Goal: Task Accomplishment & Management: Complete application form

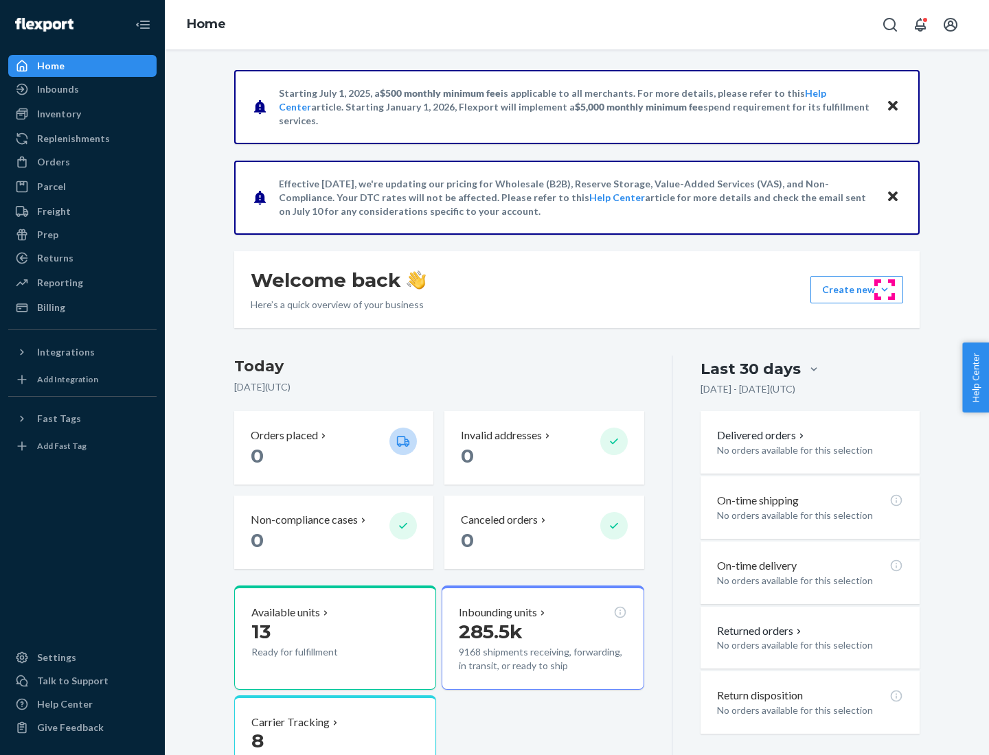
click at [884, 290] on button "Create new Create new inbound Create new order Create new product" at bounding box center [856, 289] width 93 height 27
click at [82, 89] on div "Inbounds" at bounding box center [83, 89] width 146 height 19
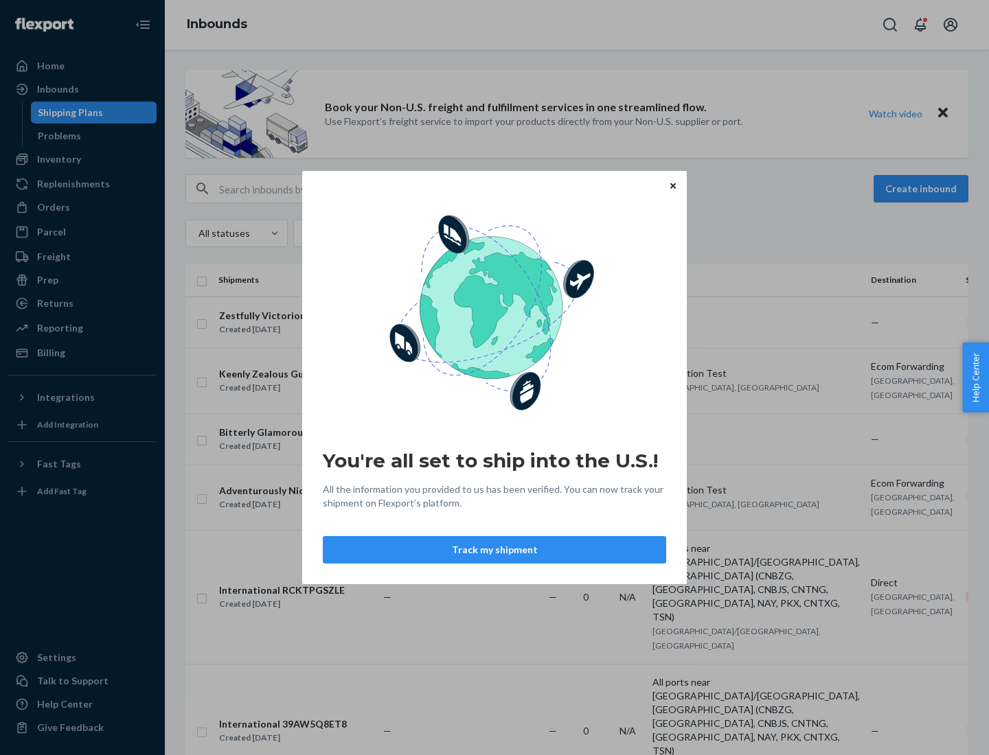
click at [82, 159] on div "You're all set to ship into the U.S.! All the information you provided to us ha…" at bounding box center [494, 377] width 989 height 755
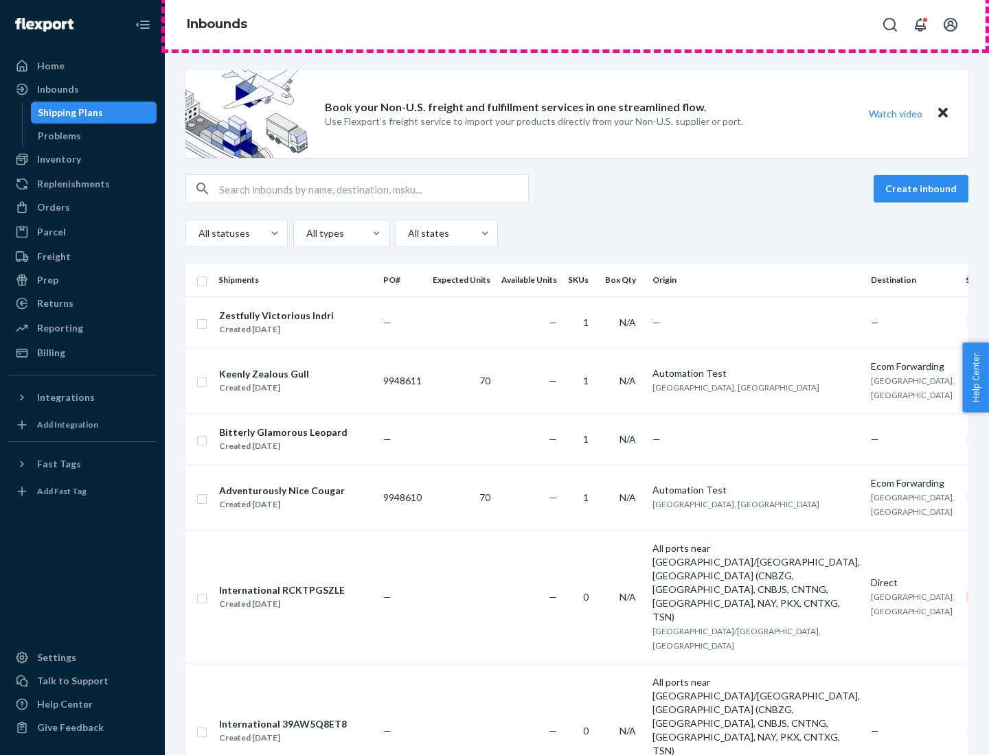
click at [577, 25] on div "Inbounds" at bounding box center [577, 24] width 824 height 49
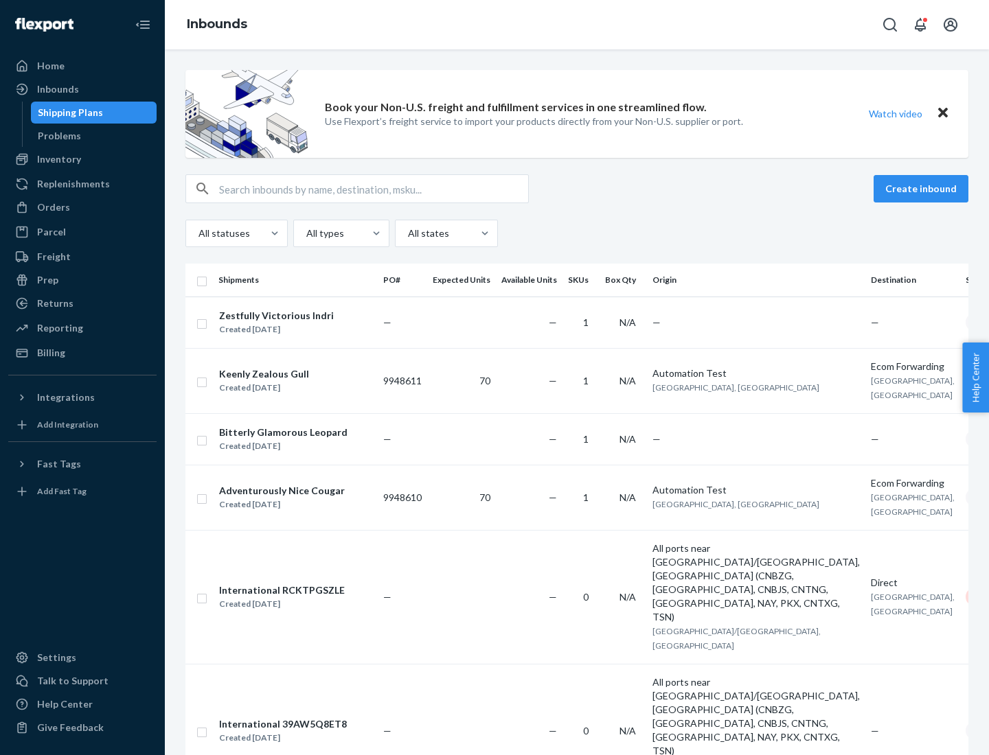
click at [577, 233] on div "All statuses All types All states" at bounding box center [576, 233] width 783 height 27
click at [68, 113] on div "Shipping Plans" at bounding box center [70, 113] width 65 height 14
click at [923, 189] on button "Create inbound" at bounding box center [920, 188] width 95 height 27
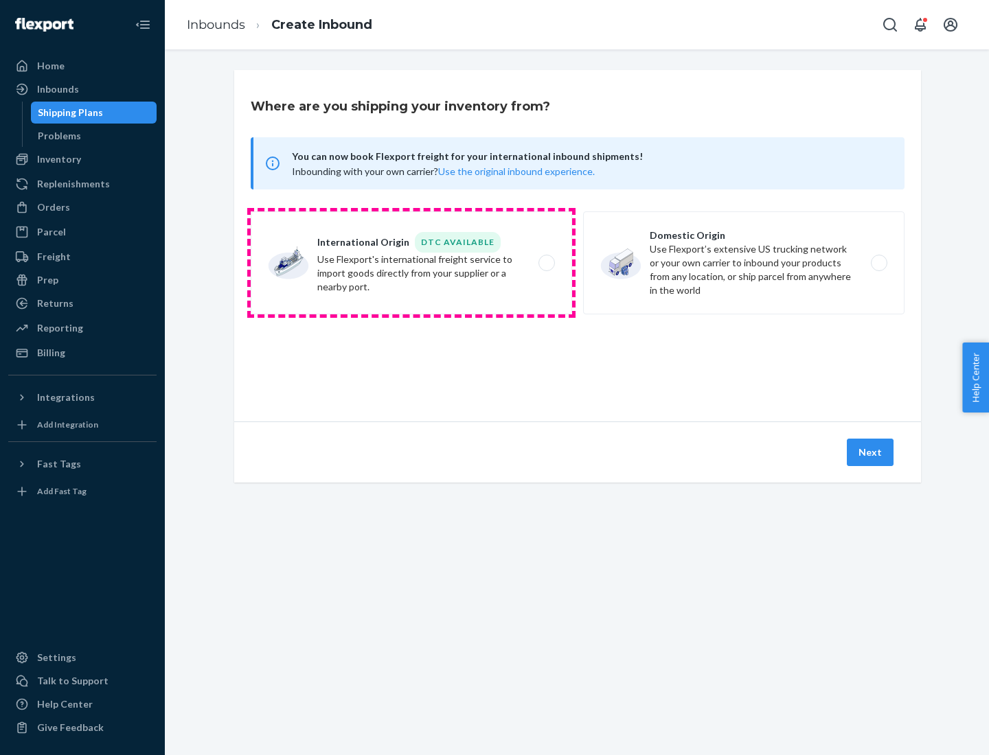
click at [411, 263] on label "International Origin DTC Available Use Flexport's international freight service…" at bounding box center [411, 262] width 321 height 103
click at [546, 263] on input "International Origin DTC Available Use Flexport's international freight service…" at bounding box center [550, 263] width 9 height 9
radio input "true"
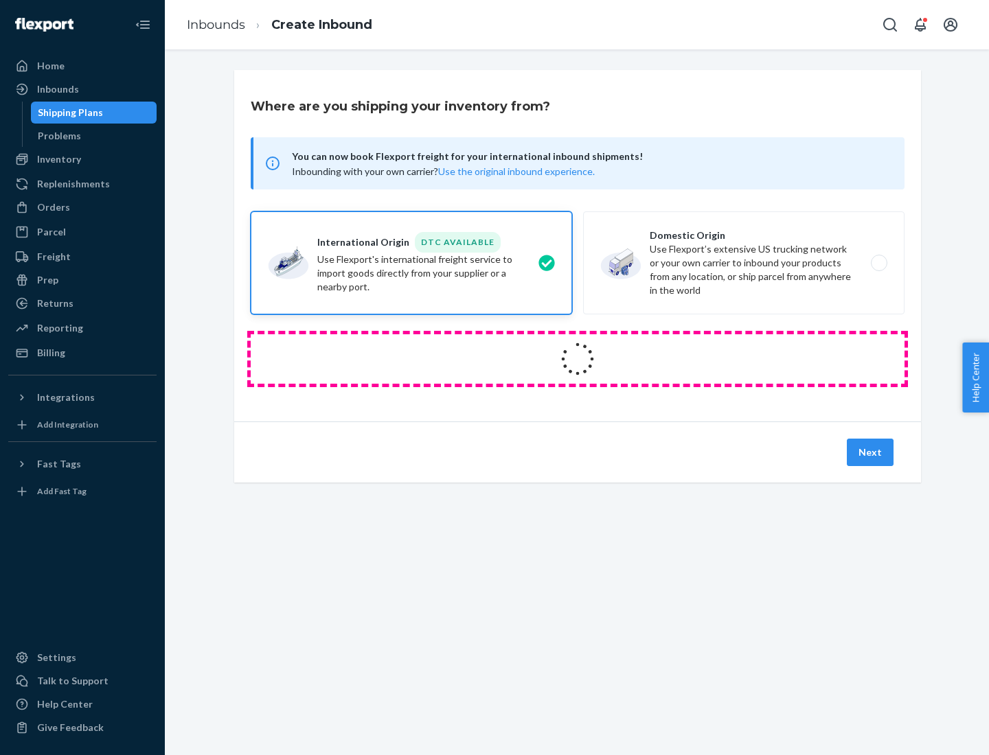
click at [577, 359] on icon at bounding box center [576, 358] width 51 height 51
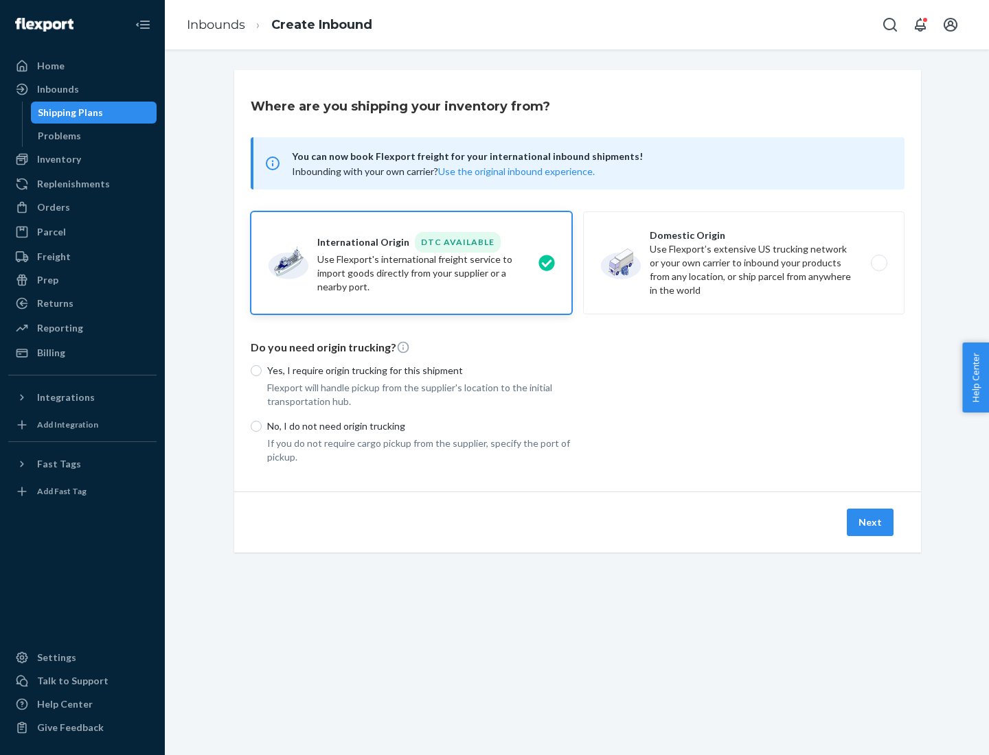
click at [419, 370] on p "Yes, I require origin trucking for this shipment" at bounding box center [419, 371] width 305 height 14
click at [262, 370] on input "Yes, I require origin trucking for this shipment" at bounding box center [256, 370] width 11 height 11
radio input "true"
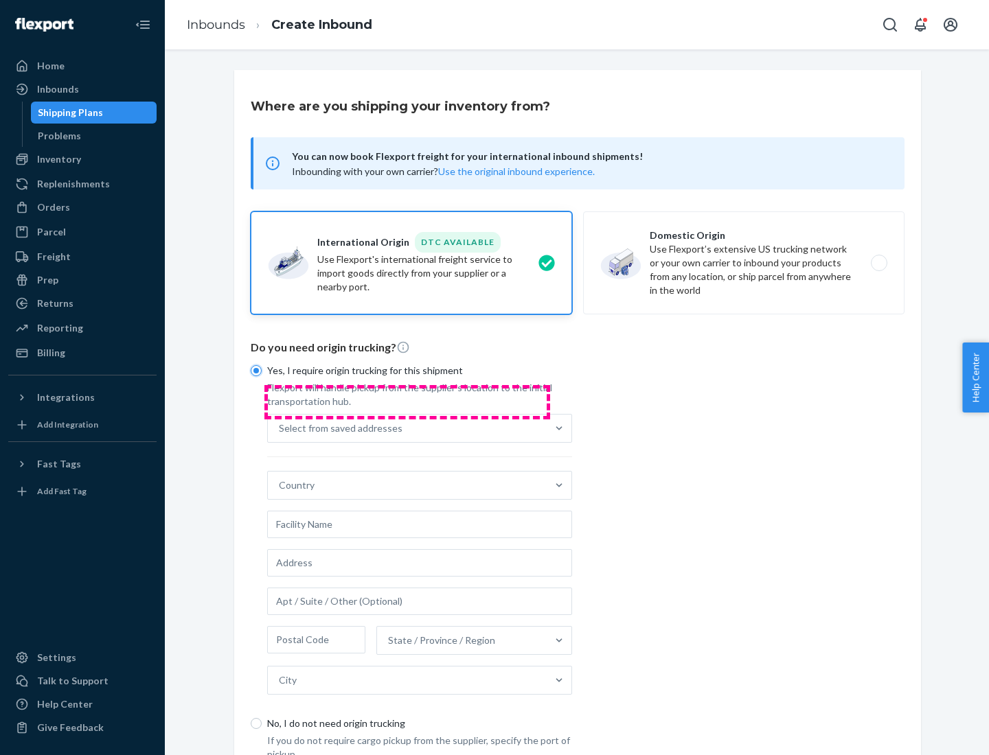
scroll to position [26, 0]
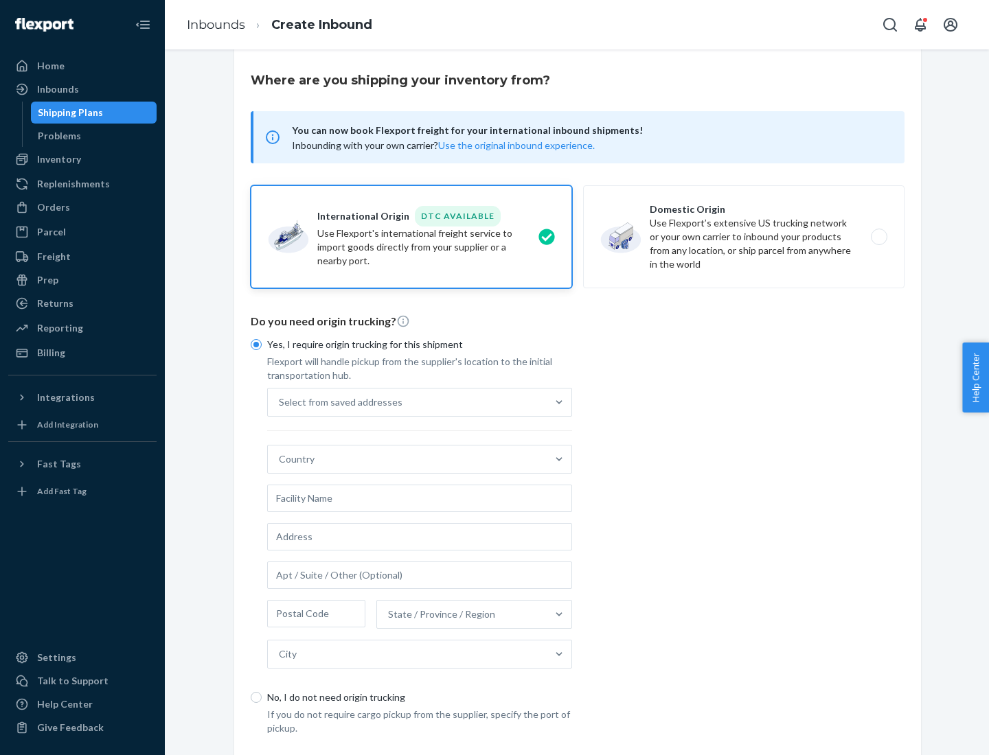
click at [407, 402] on div "Select from saved addresses" at bounding box center [407, 402] width 279 height 27
click at [280, 402] on input "Select from saved addresses" at bounding box center [279, 402] width 1 height 14
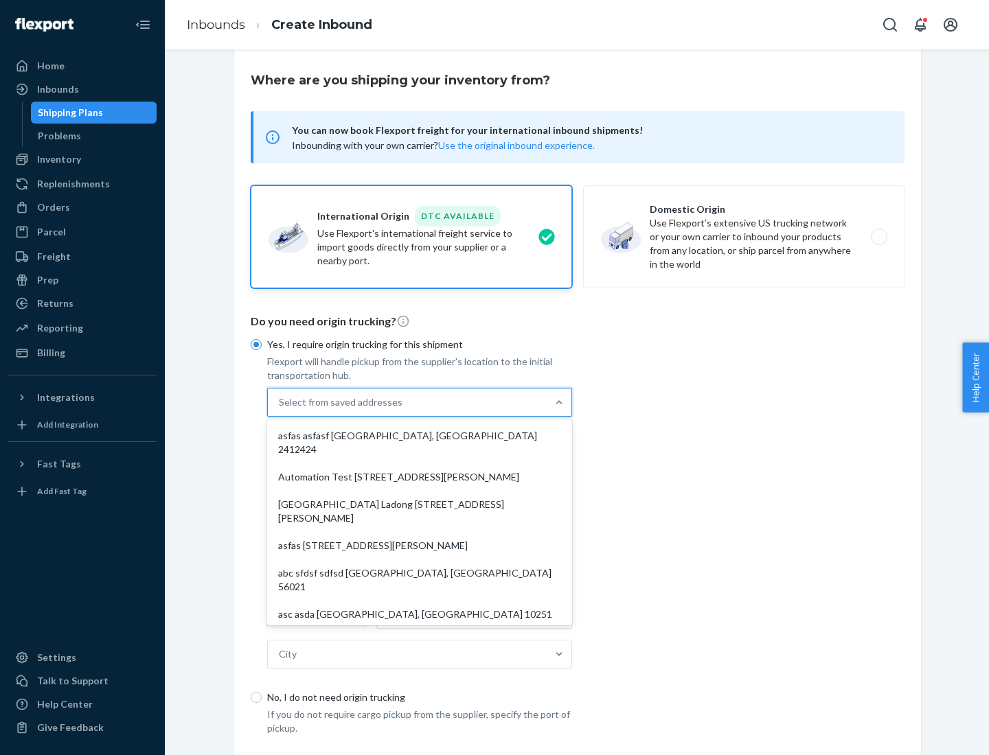
scroll to position [60, 0]
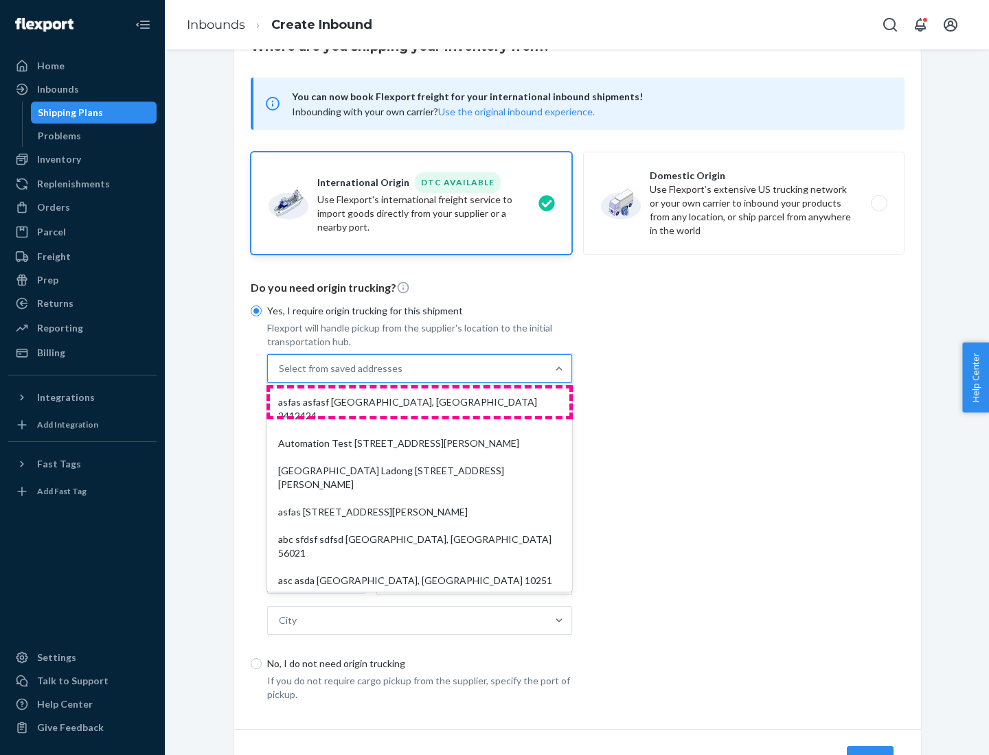
click at [419, 402] on div "asfas asfasf [GEOGRAPHIC_DATA], [GEOGRAPHIC_DATA] 2412424" at bounding box center [419, 409] width 299 height 41
click at [280, 376] on input "option asfas asfasf [GEOGRAPHIC_DATA], [GEOGRAPHIC_DATA] 2412424 focused, 1 of …" at bounding box center [279, 369] width 1 height 14
type input "asfas"
type input "asfasf"
type input "2412424"
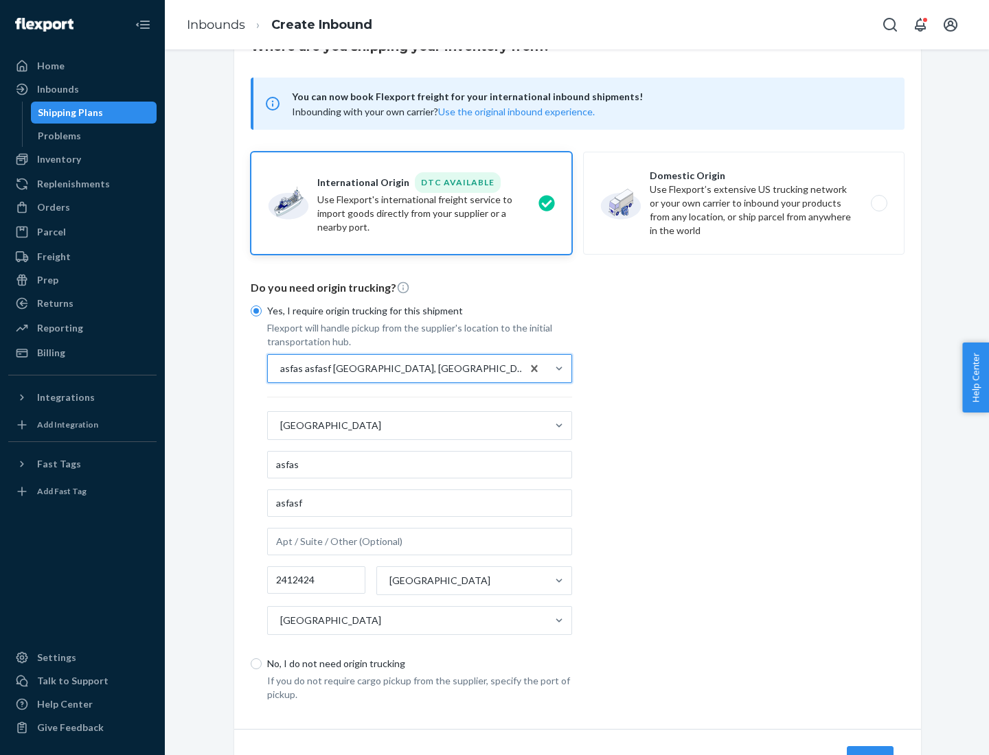
scroll to position [128, 0]
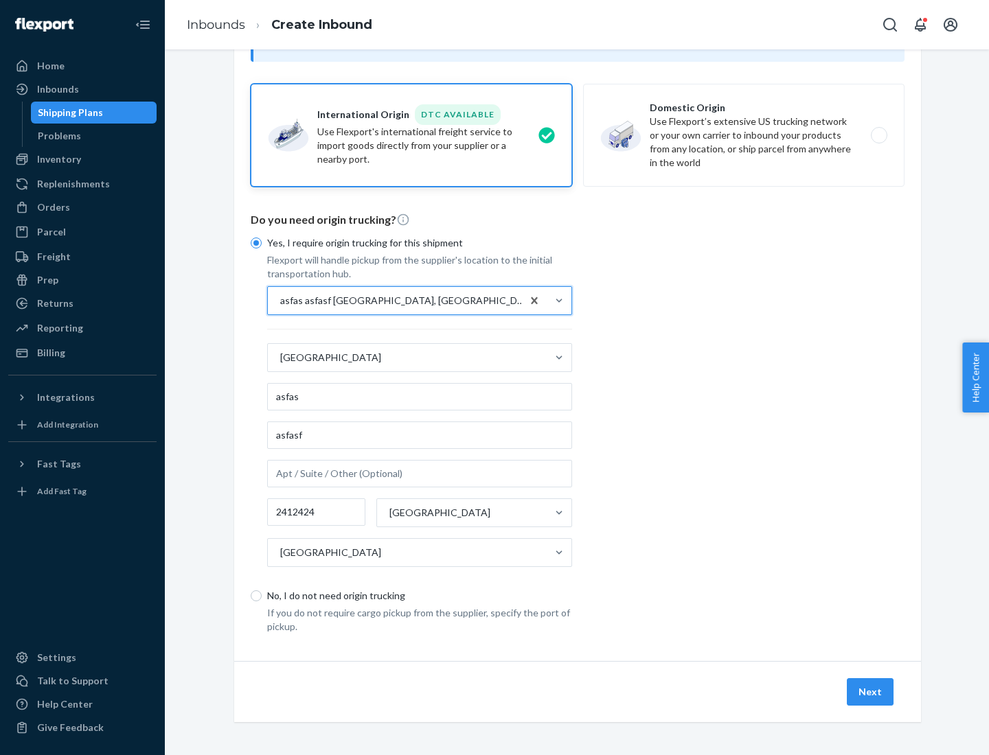
click at [870, 691] on button "Next" at bounding box center [869, 691] width 47 height 27
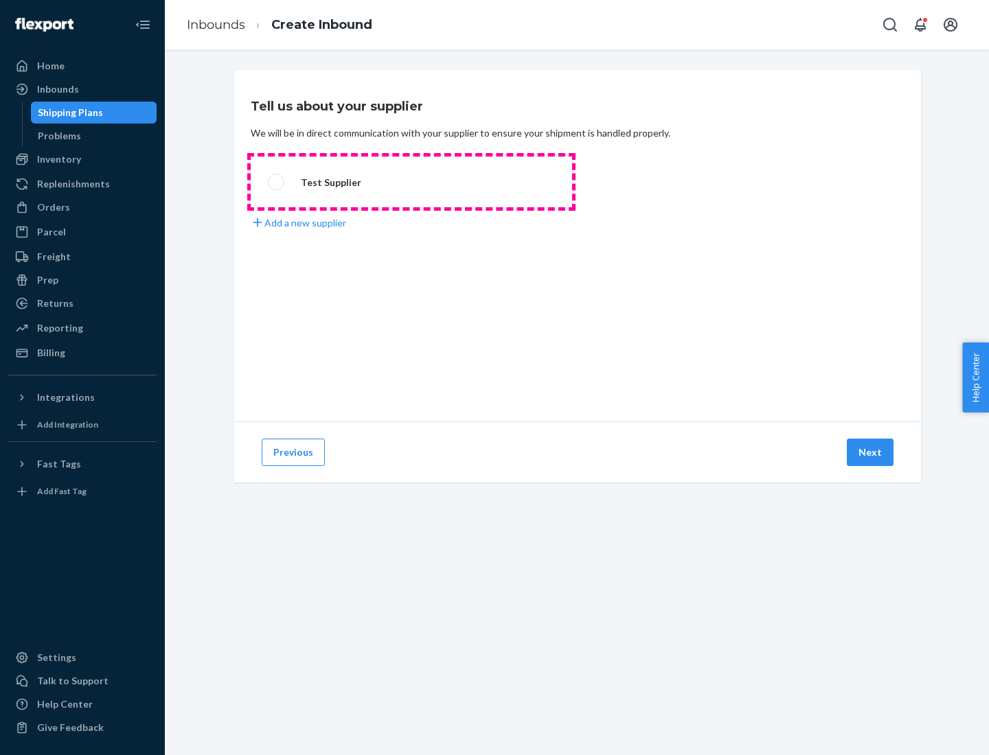
click at [411, 182] on label "Test Supplier" at bounding box center [411, 182] width 321 height 51
click at [277, 182] on input "Test Supplier" at bounding box center [272, 182] width 9 height 9
radio input "true"
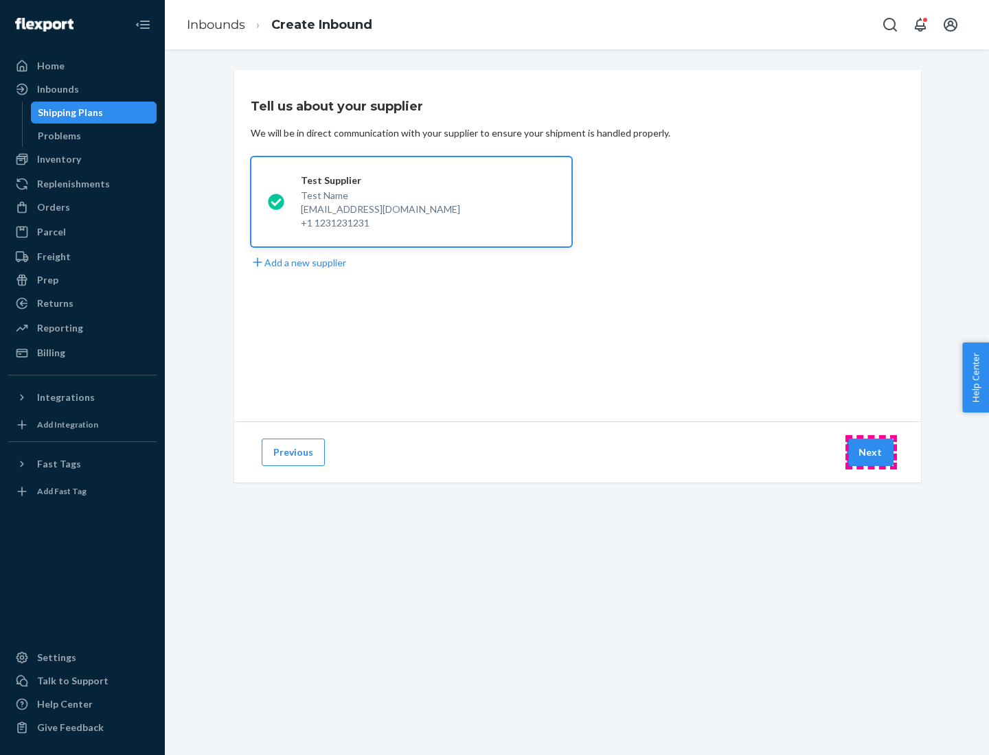
click at [870, 452] on button "Next" at bounding box center [869, 452] width 47 height 27
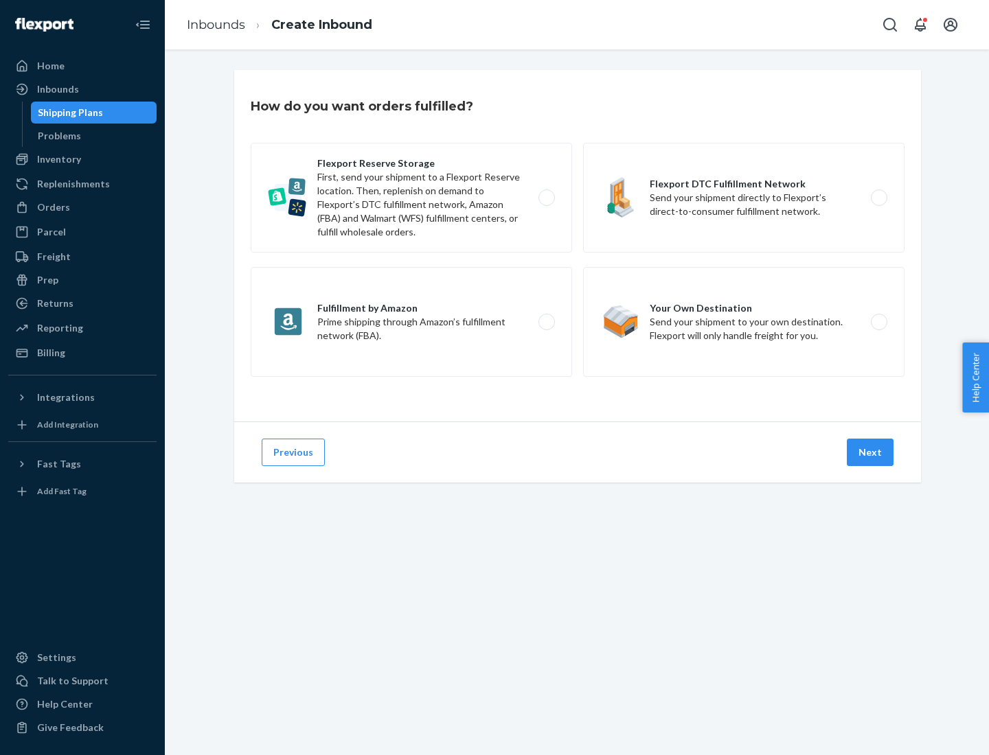
click at [411, 322] on label "Fulfillment by Amazon Prime shipping through Amazon’s fulfillment network (FBA)." at bounding box center [411, 322] width 321 height 110
click at [546, 322] on input "Fulfillment by Amazon Prime shipping through Amazon’s fulfillment network (FBA)." at bounding box center [550, 322] width 9 height 9
radio input "true"
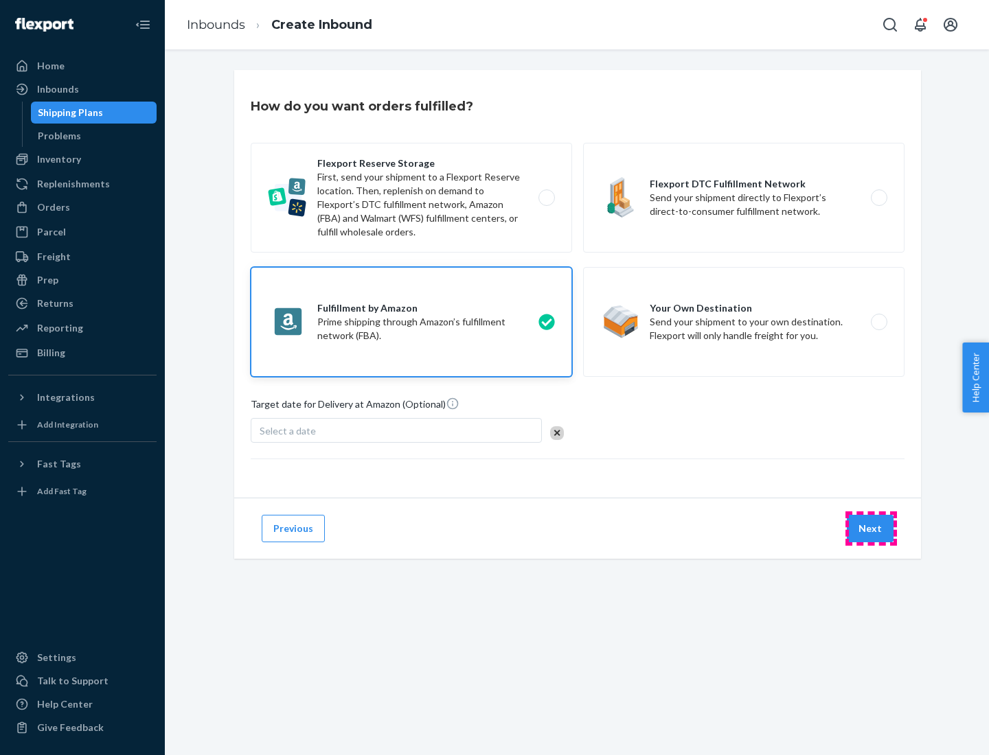
click at [870, 529] on button "Next" at bounding box center [869, 528] width 47 height 27
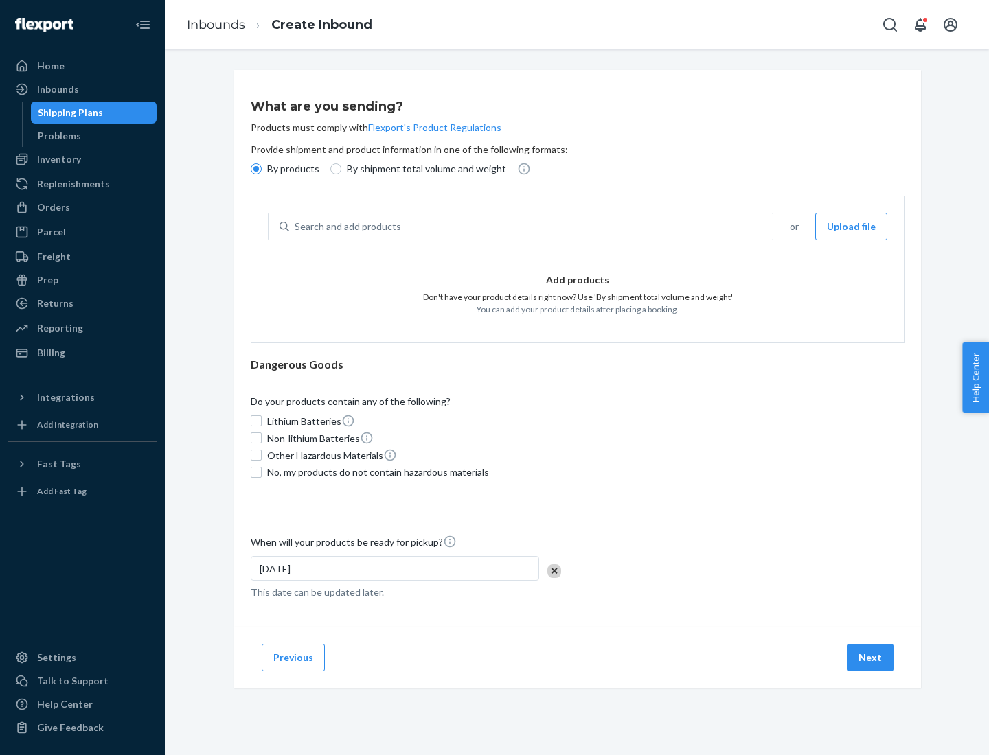
click at [422, 169] on p "By shipment total volume and weight" at bounding box center [426, 169] width 159 height 14
click at [341, 169] on input "By shipment total volume and weight" at bounding box center [335, 168] width 11 height 11
radio input "true"
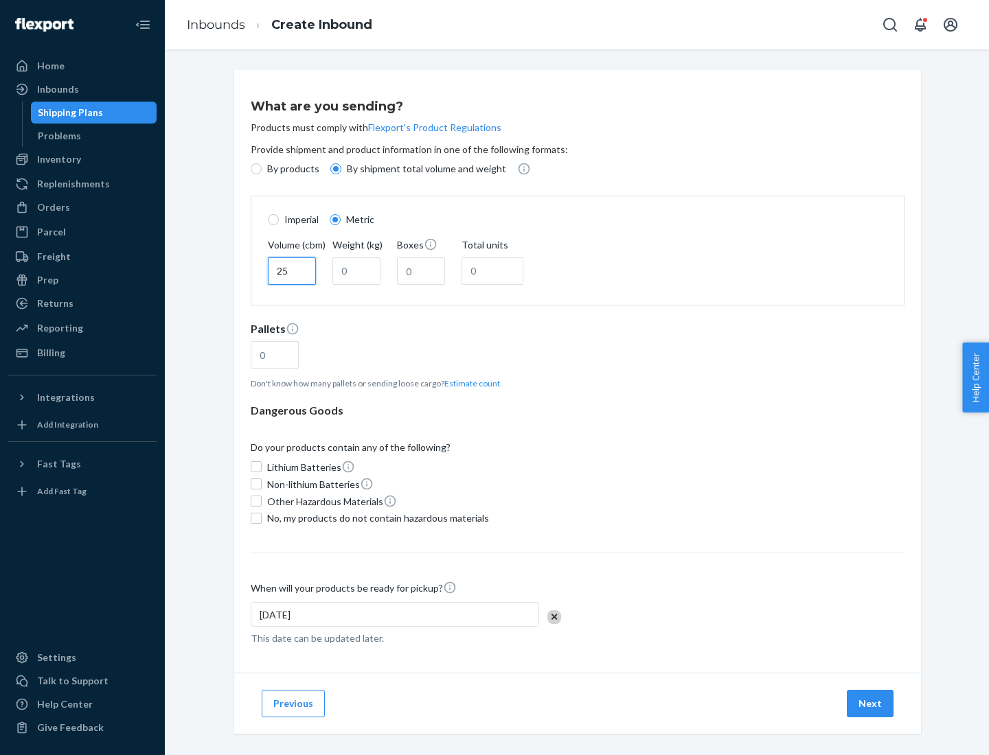
type input "25"
type input "100"
type input "50"
type input "500"
click at [469, 383] on button "Estimate count" at bounding box center [472, 384] width 56 height 12
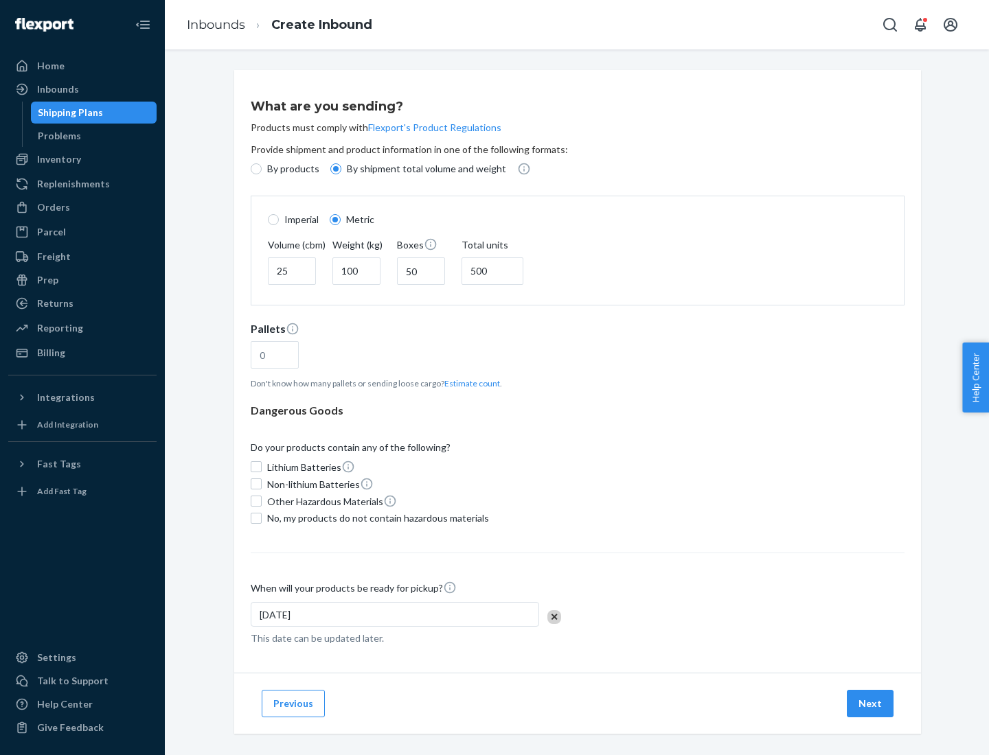
type input "16"
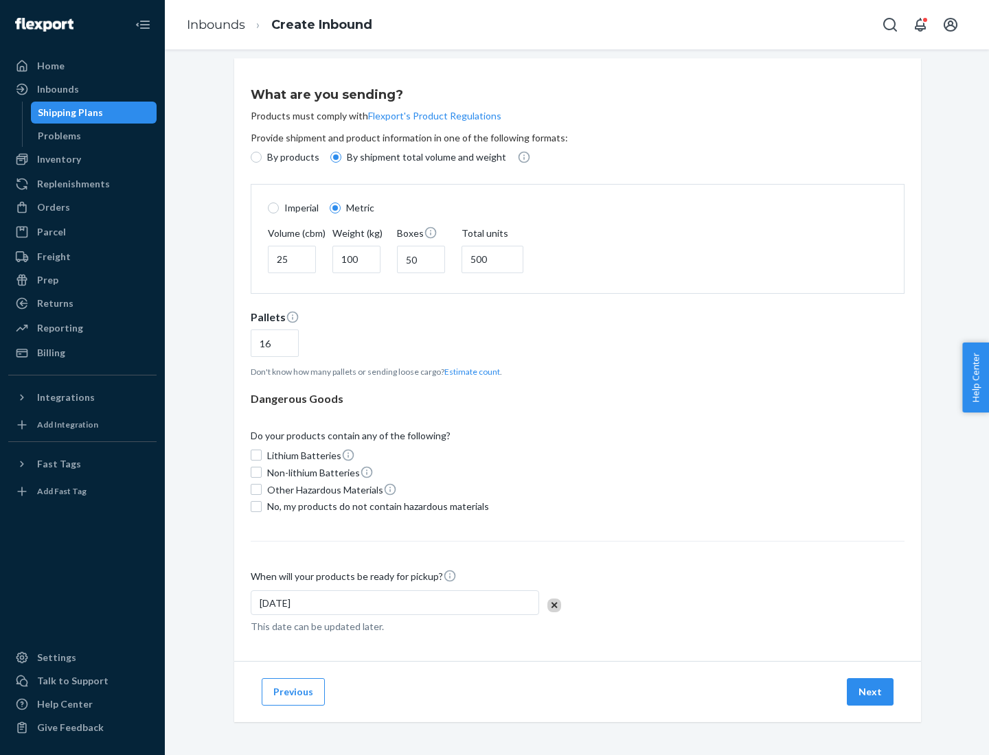
click at [376, 506] on span "No, my products do not contain hazardous materials" at bounding box center [378, 507] width 222 height 14
click at [262, 506] on input "No, my products do not contain hazardous materials" at bounding box center [256, 506] width 11 height 11
checkbox input "true"
click at [870, 691] on button "Next" at bounding box center [869, 691] width 47 height 27
